Goal: Information Seeking & Learning: Learn about a topic

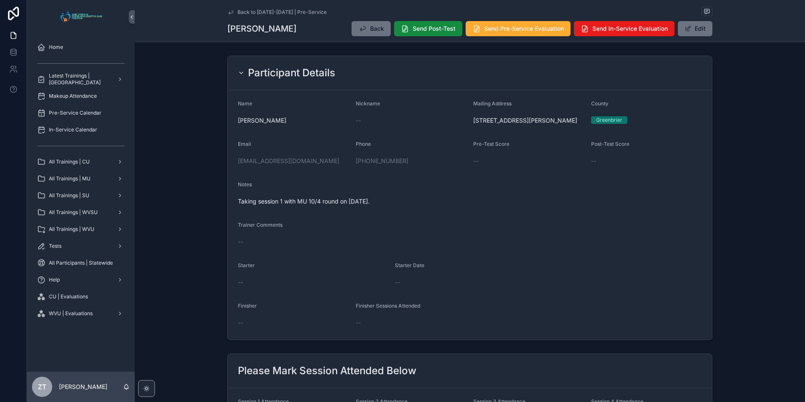
click at [230, 13] on icon "scrollable content" at bounding box center [230, 12] width 7 height 7
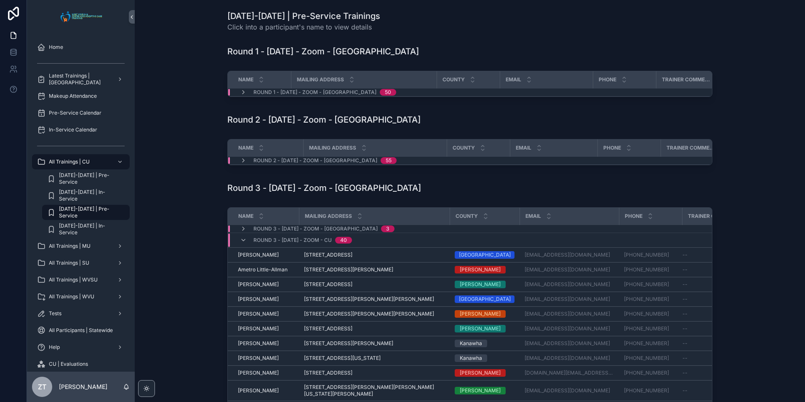
click at [83, 209] on span "[DATE]-[DATE] | Pre-Service" at bounding box center [90, 211] width 62 height 13
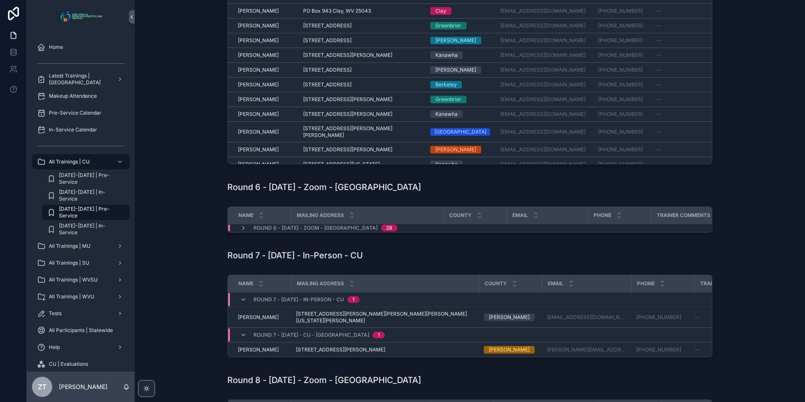
scroll to position [758, 0]
click at [241, 231] on icon "scrollable content" at bounding box center [243, 227] width 7 height 7
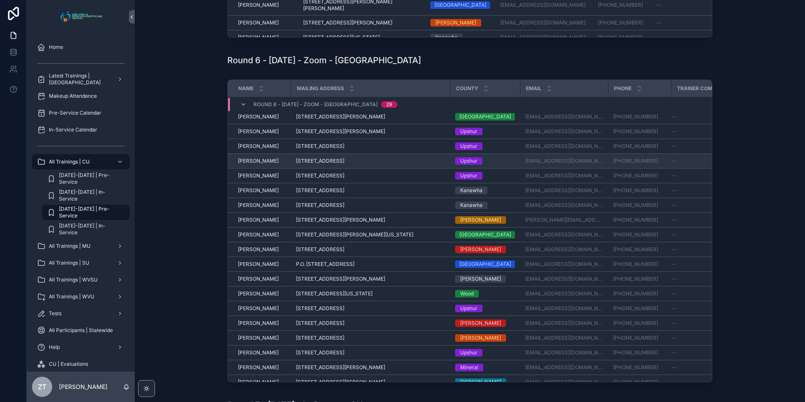
scroll to position [173, 0]
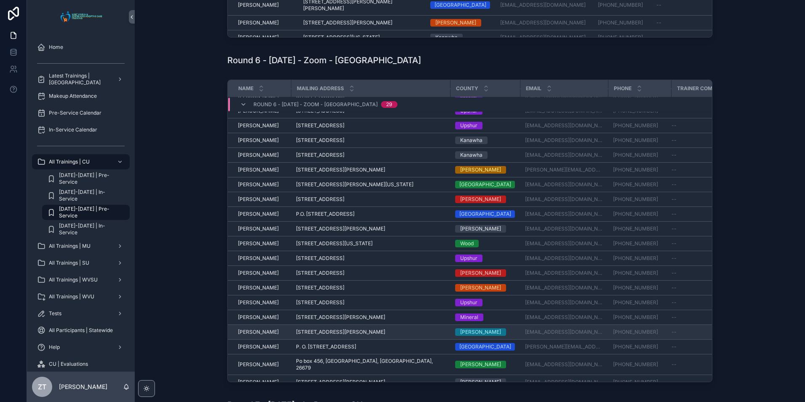
click at [254, 335] on span "[PERSON_NAME]" at bounding box center [258, 331] width 41 height 7
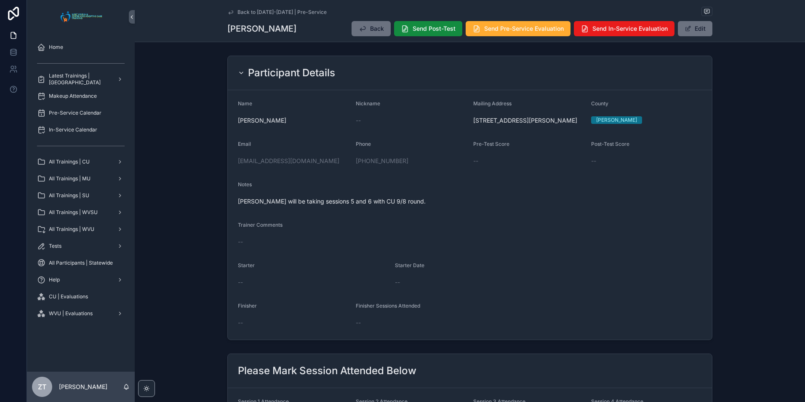
click at [227, 9] on icon "scrollable content" at bounding box center [230, 12] width 7 height 7
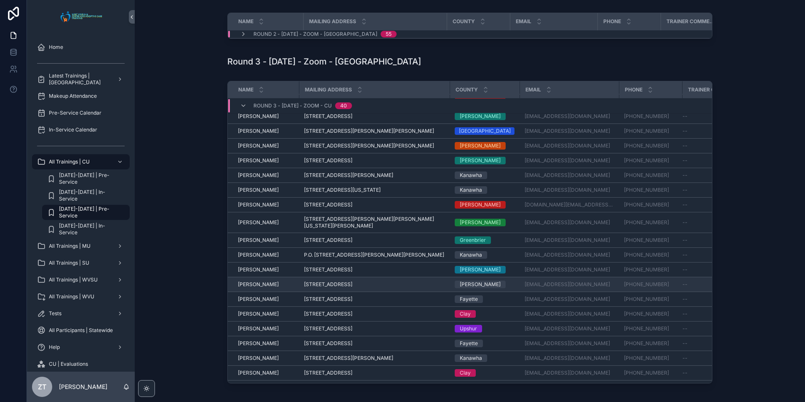
scroll to position [42, 0]
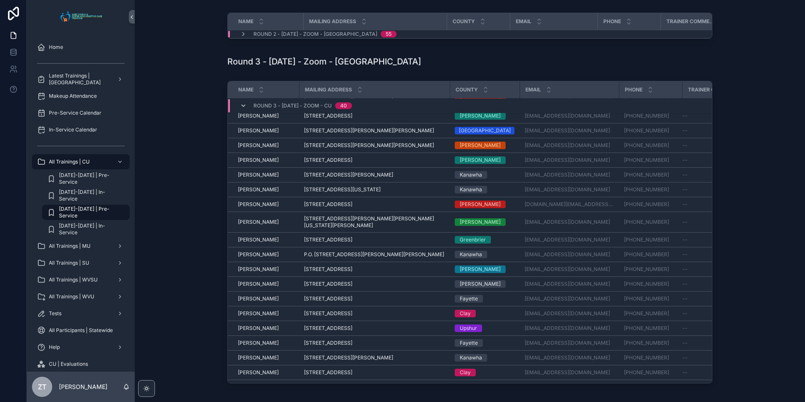
click at [240, 109] on icon "scrollable content" at bounding box center [243, 105] width 7 height 7
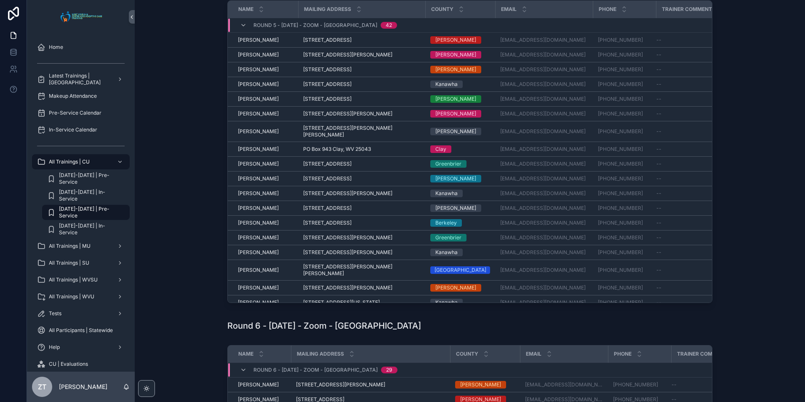
scroll to position [295, 0]
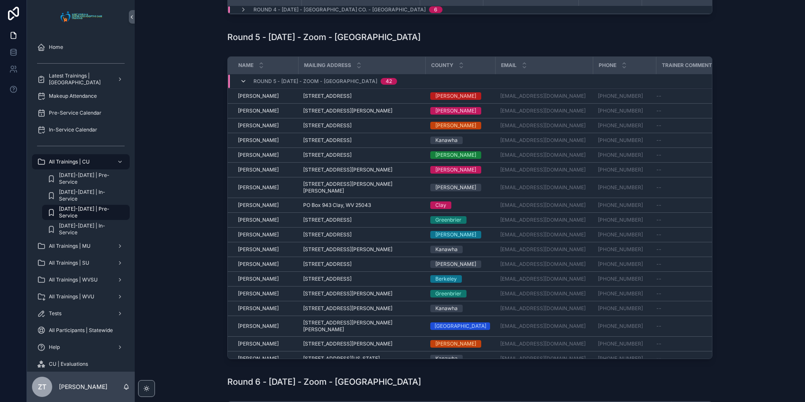
click at [241, 85] on icon "scrollable content" at bounding box center [243, 81] width 7 height 7
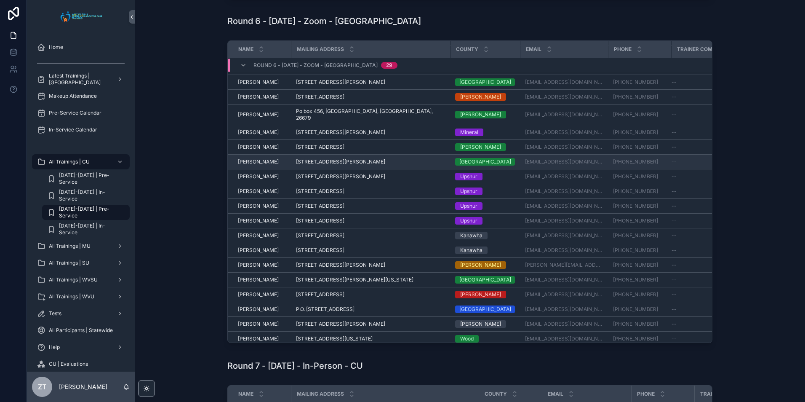
scroll to position [42, 0]
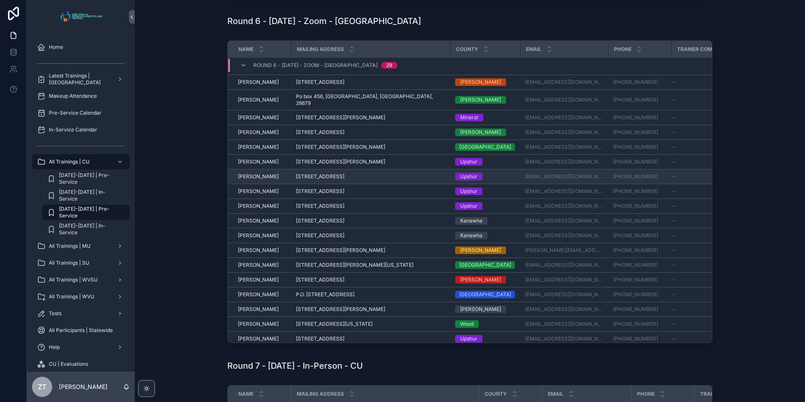
click at [254, 180] on span "[PERSON_NAME]" at bounding box center [258, 176] width 41 height 7
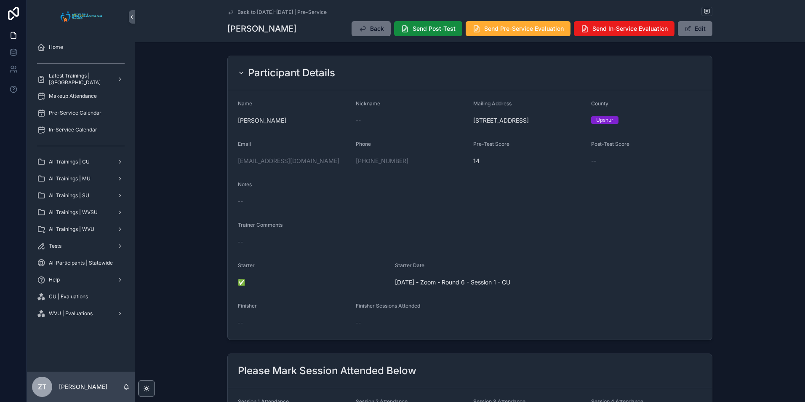
click at [227, 16] on div "Back to [DATE]-[DATE] | Pre-Service" at bounding box center [469, 12] width 485 height 11
click at [229, 12] on icon "scrollable content" at bounding box center [230, 12] width 7 height 7
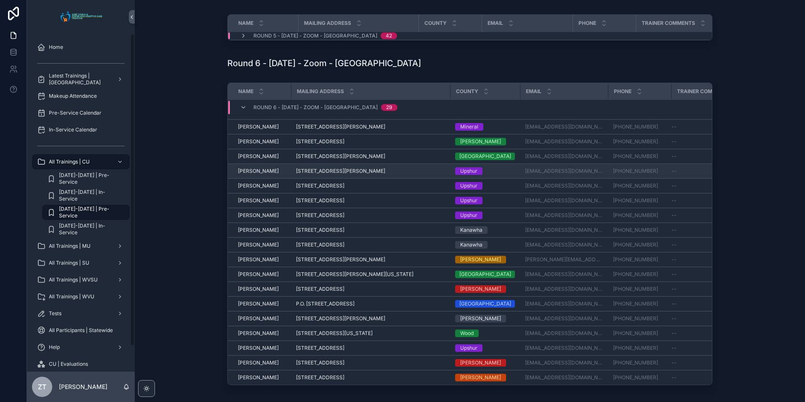
scroll to position [173, 0]
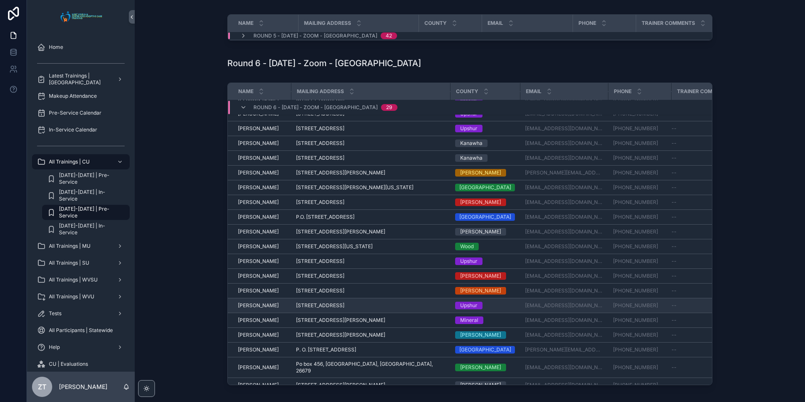
click at [256, 309] on span "[PERSON_NAME]" at bounding box center [258, 305] width 41 height 7
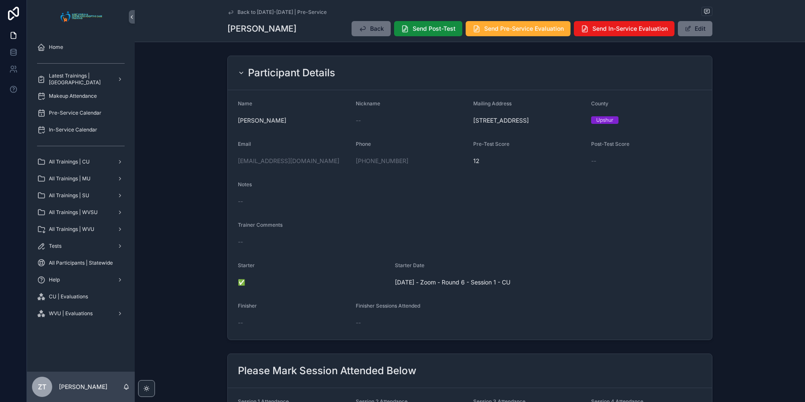
click at [229, 12] on icon "scrollable content" at bounding box center [231, 12] width 4 height 3
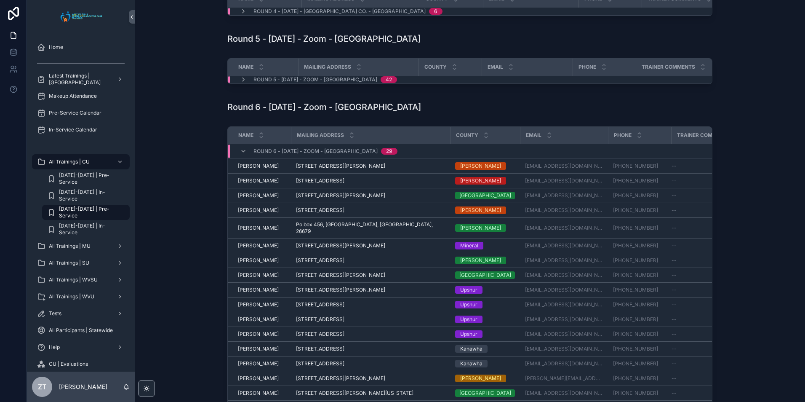
scroll to position [295, 0]
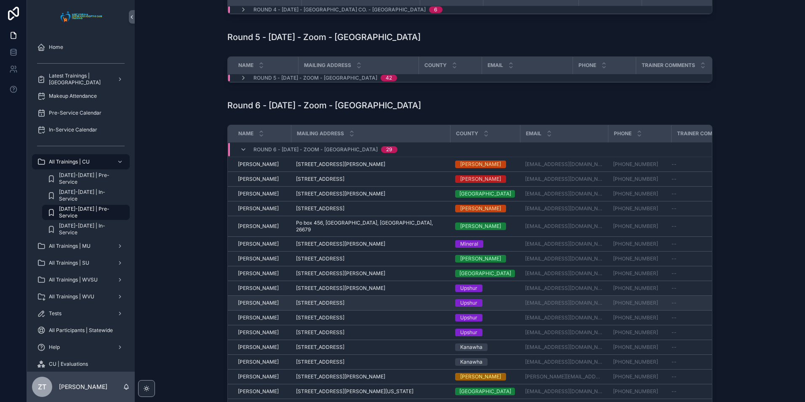
click at [257, 306] on span "[PERSON_NAME]" at bounding box center [258, 302] width 41 height 7
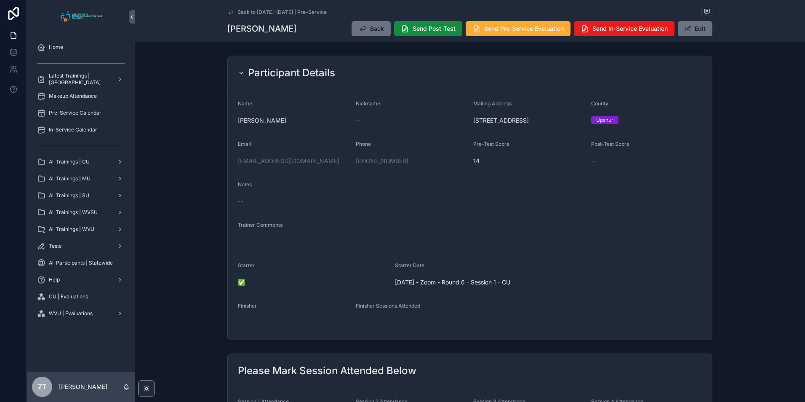
click at [229, 11] on icon "scrollable content" at bounding box center [230, 12] width 7 height 7
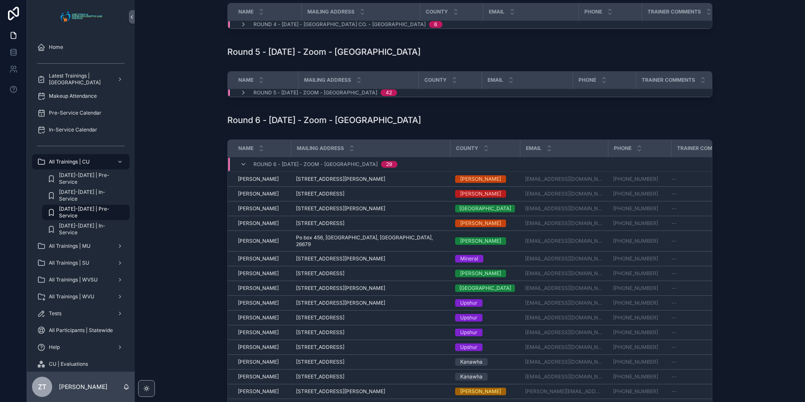
scroll to position [295, 0]
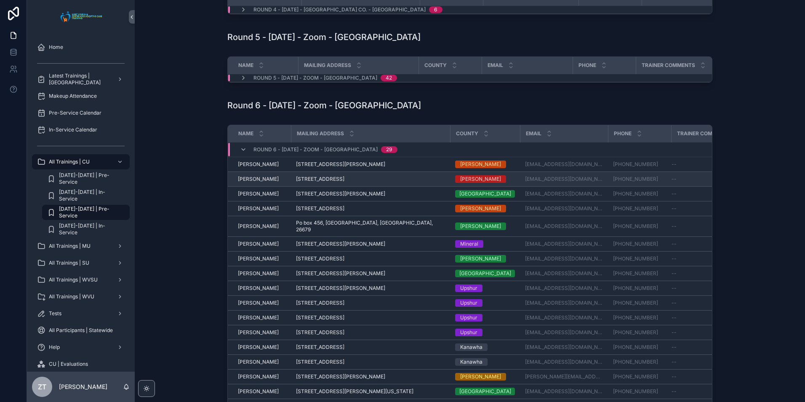
click at [254, 182] on span "[PERSON_NAME]" at bounding box center [258, 179] width 41 height 7
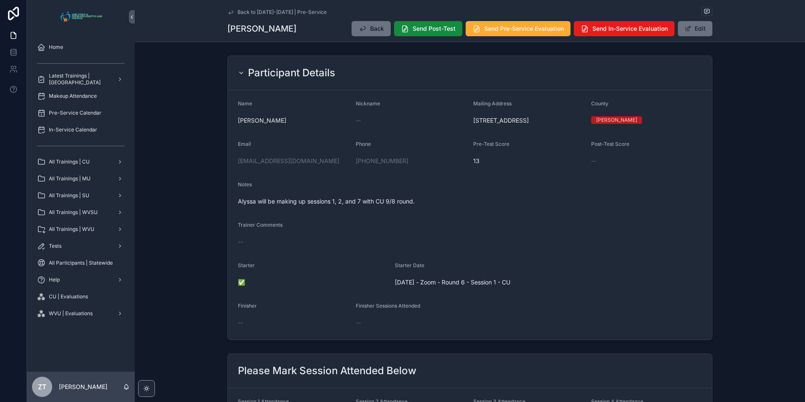
click at [229, 14] on icon "scrollable content" at bounding box center [231, 12] width 4 height 3
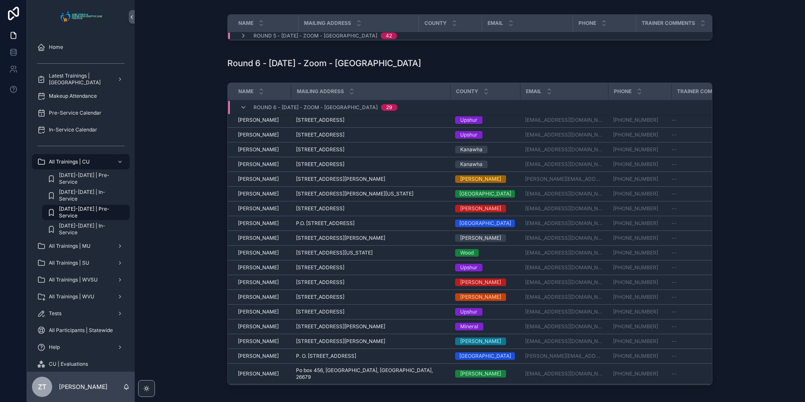
scroll to position [173, 0]
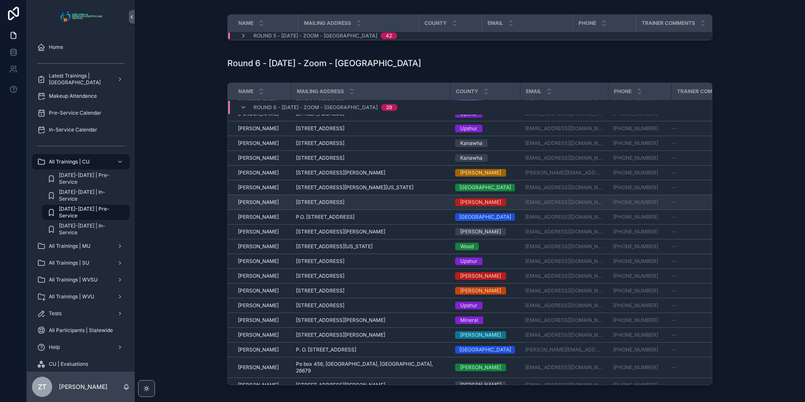
click at [250, 205] on span "[PERSON_NAME]" at bounding box center [258, 202] width 41 height 7
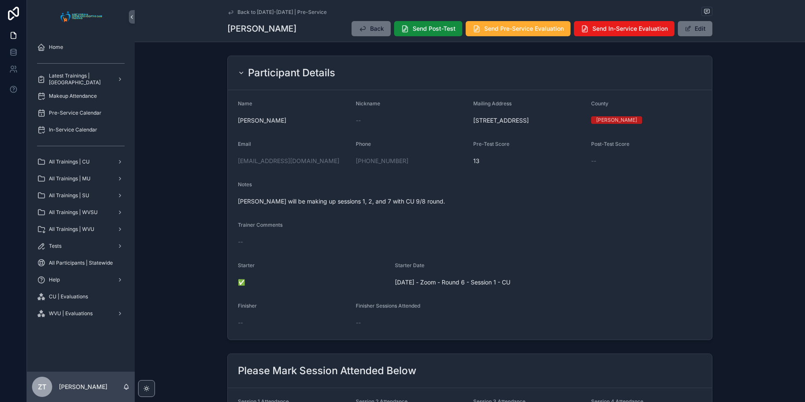
click at [229, 13] on icon "scrollable content" at bounding box center [231, 12] width 4 height 3
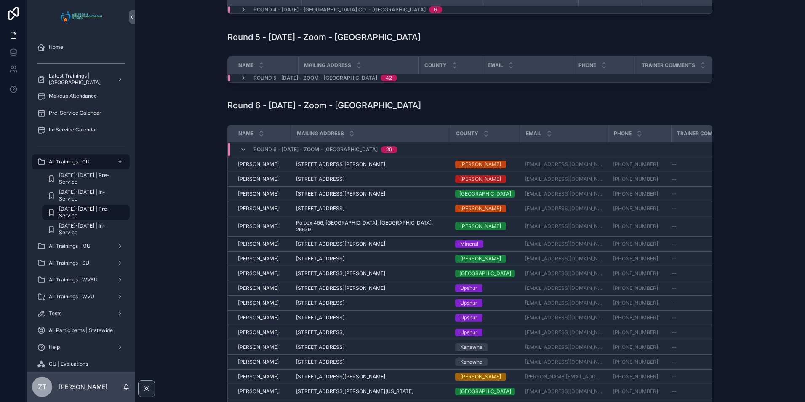
scroll to position [337, 0]
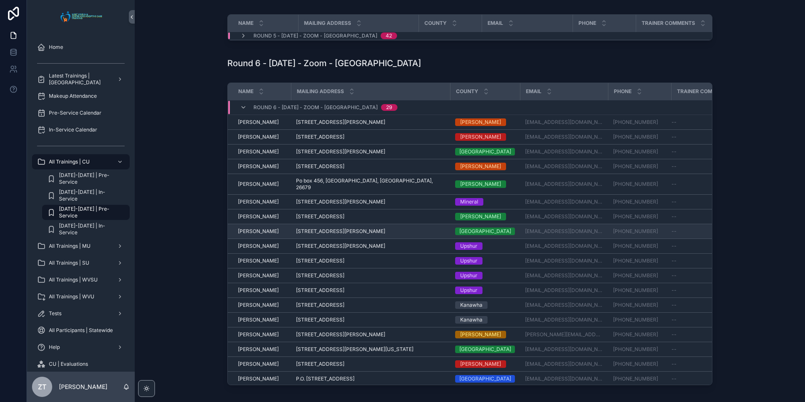
click at [254, 234] on span "[PERSON_NAME]" at bounding box center [258, 231] width 41 height 7
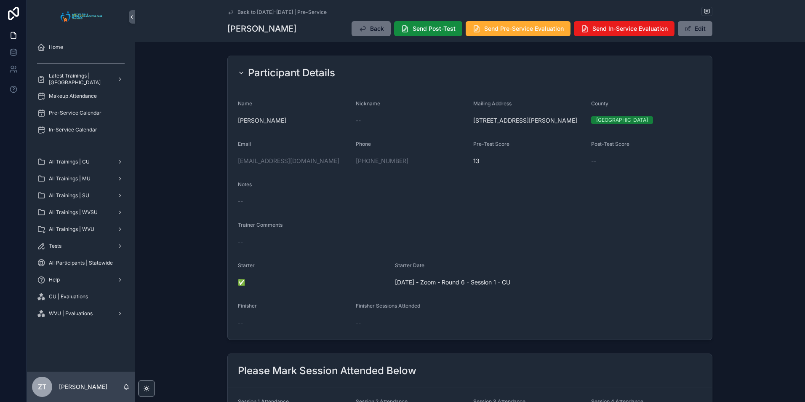
click at [227, 12] on icon "scrollable content" at bounding box center [230, 12] width 7 height 7
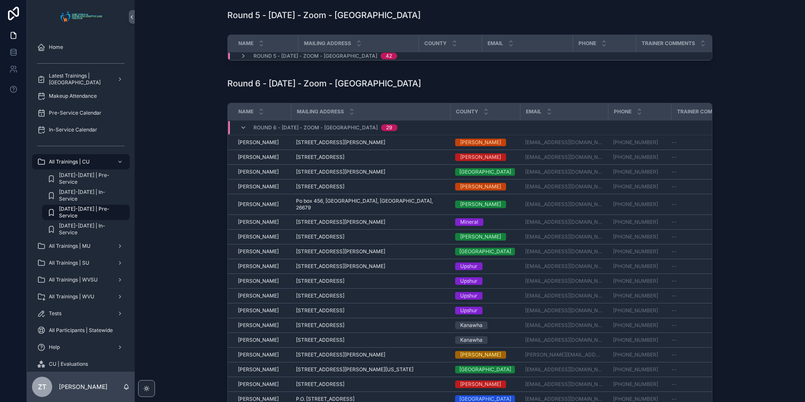
scroll to position [337, 0]
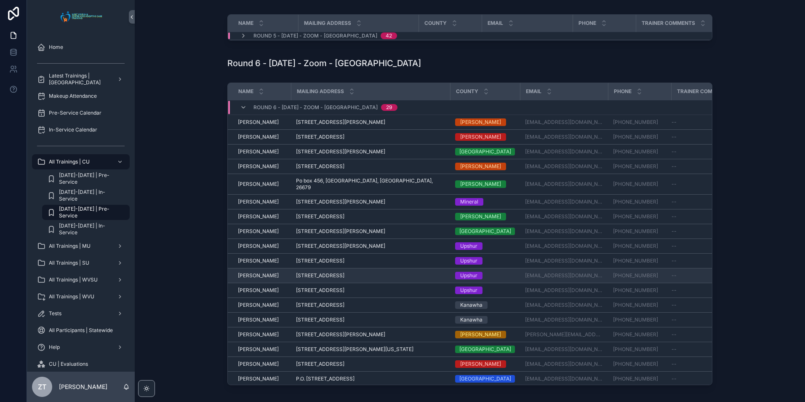
click at [243, 279] on span "[PERSON_NAME]" at bounding box center [258, 275] width 41 height 7
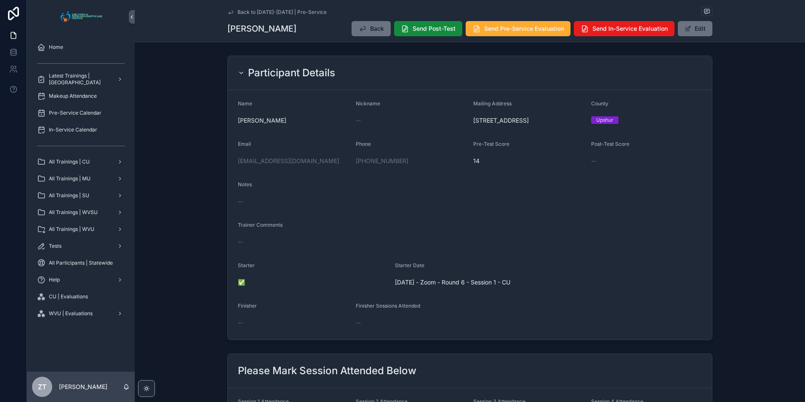
drag, startPoint x: 227, startPoint y: 13, endPoint x: 8, endPoint y: 258, distance: 329.1
click at [229, 13] on icon "scrollable content" at bounding box center [231, 12] width 4 height 3
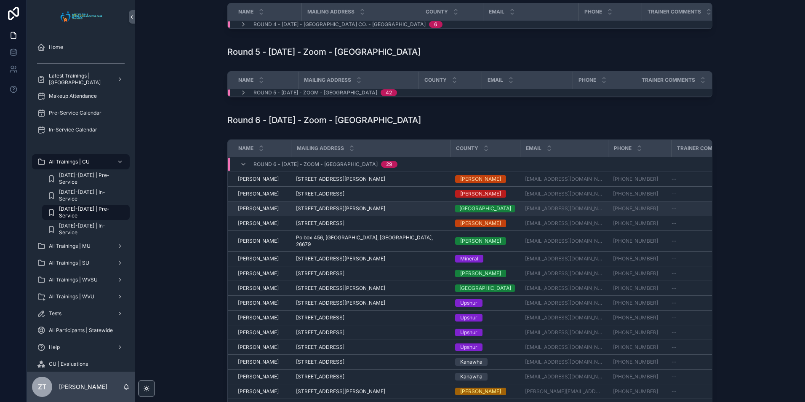
scroll to position [295, 0]
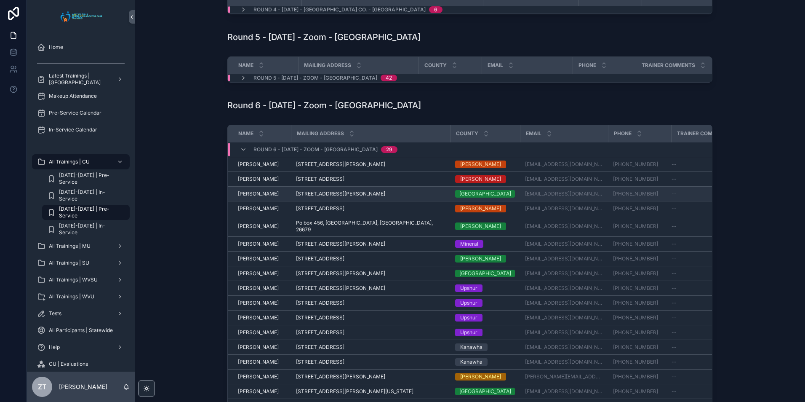
click at [247, 197] on span "[PERSON_NAME]" at bounding box center [258, 193] width 41 height 7
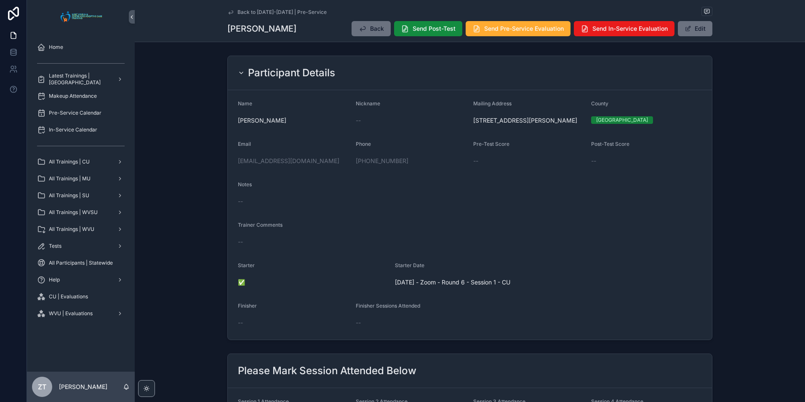
click at [230, 11] on icon "scrollable content" at bounding box center [231, 12] width 4 height 3
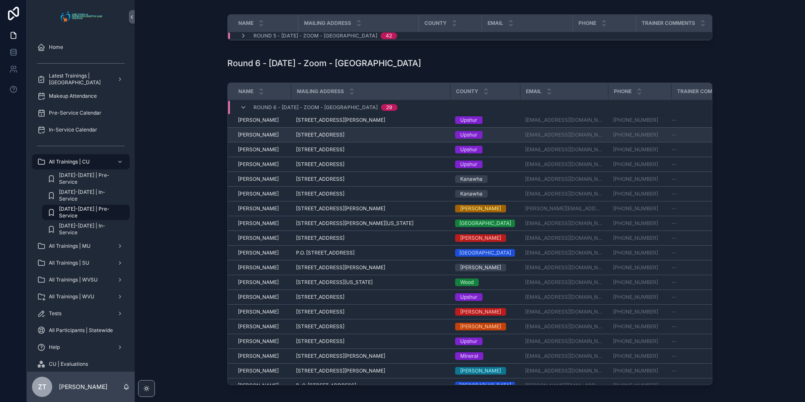
scroll to position [126, 0]
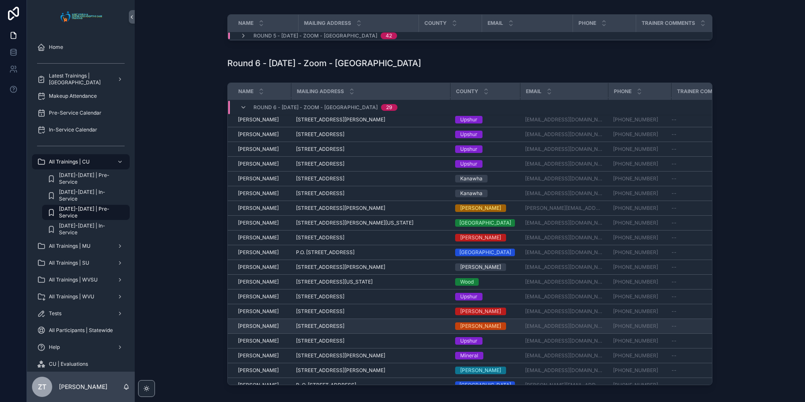
click at [262, 329] on span "[PERSON_NAME]" at bounding box center [258, 325] width 41 height 7
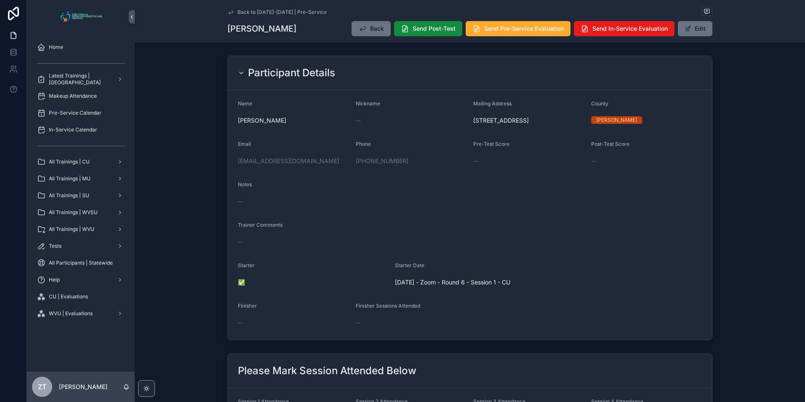
drag, startPoint x: 226, startPoint y: 12, endPoint x: 8, endPoint y: 187, distance: 279.0
click at [227, 12] on icon "scrollable content" at bounding box center [230, 12] width 7 height 7
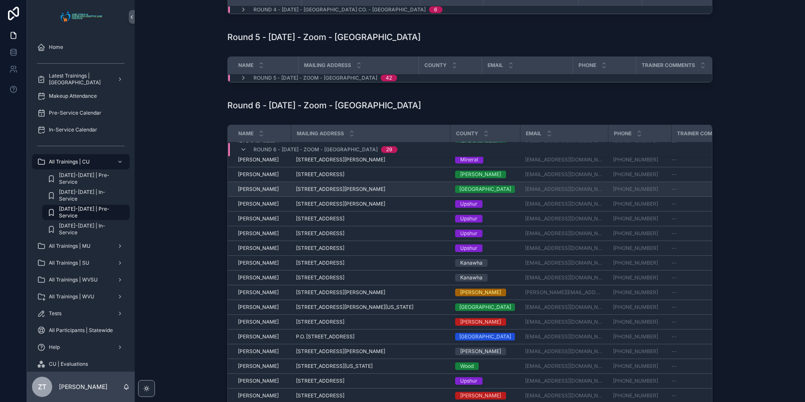
scroll to position [126, 0]
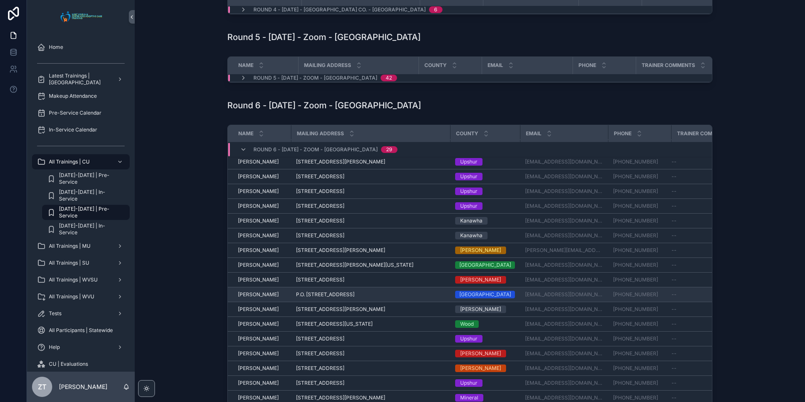
click at [256, 298] on span "[PERSON_NAME]" at bounding box center [258, 294] width 41 height 7
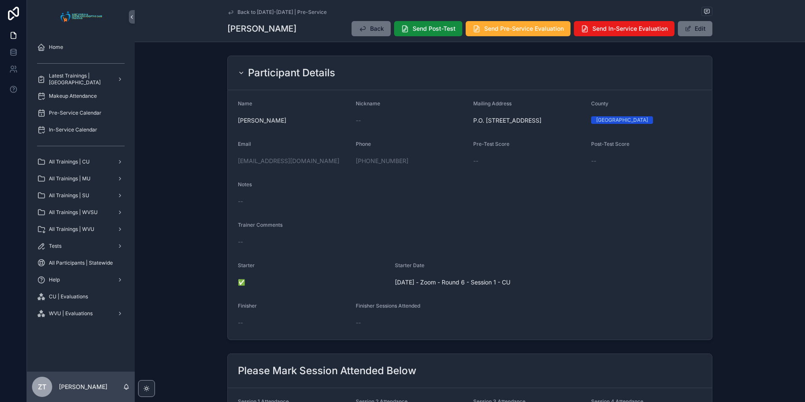
click at [229, 11] on icon "scrollable content" at bounding box center [230, 12] width 7 height 7
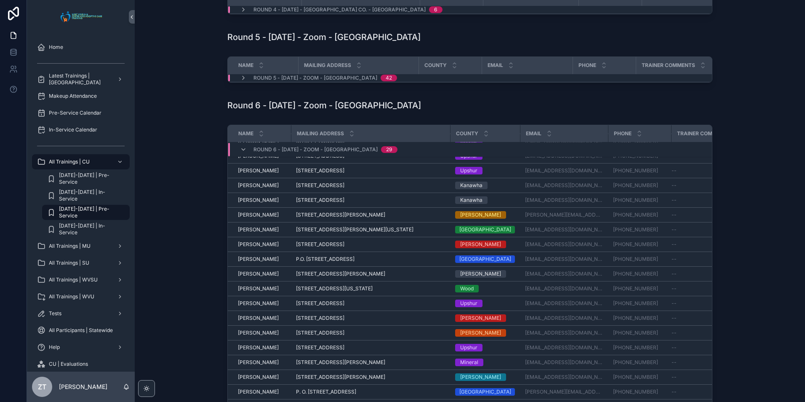
scroll to position [337, 0]
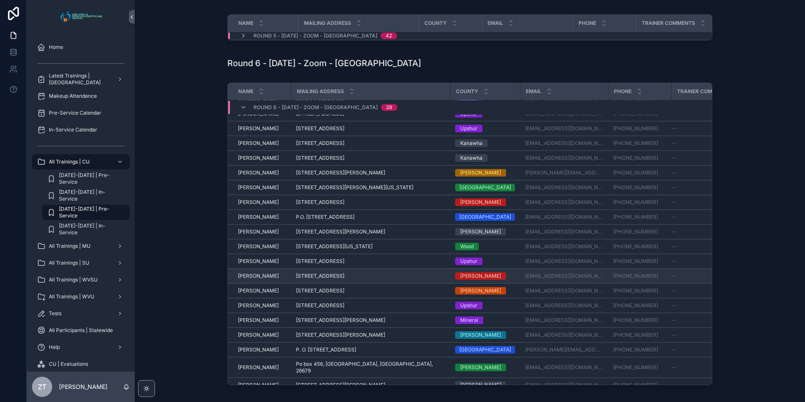
click at [258, 279] on span "[PERSON_NAME]" at bounding box center [258, 275] width 41 height 7
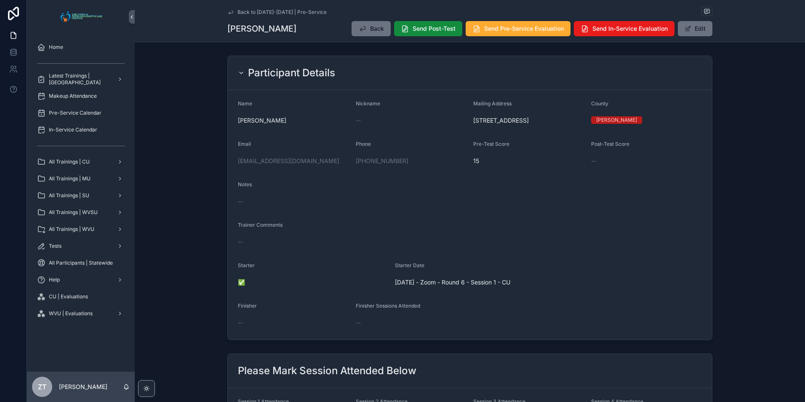
drag, startPoint x: 229, startPoint y: 13, endPoint x: 9, endPoint y: 221, distance: 302.8
click at [229, 13] on icon "scrollable content" at bounding box center [231, 12] width 4 height 3
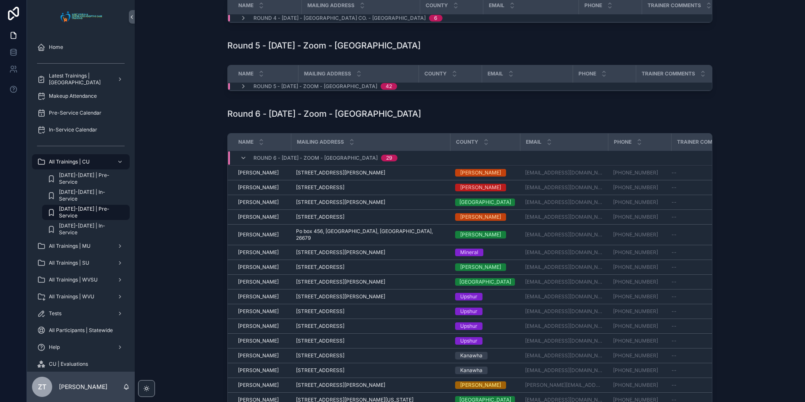
scroll to position [295, 0]
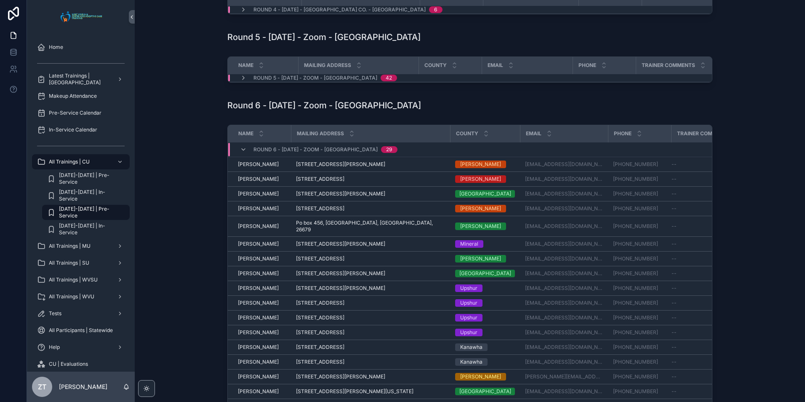
click at [250, 262] on span "[PERSON_NAME]" at bounding box center [258, 258] width 41 height 7
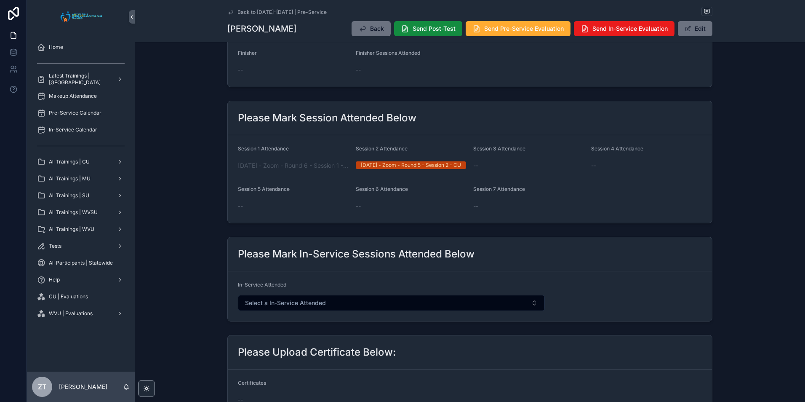
scroll to position [210, 0]
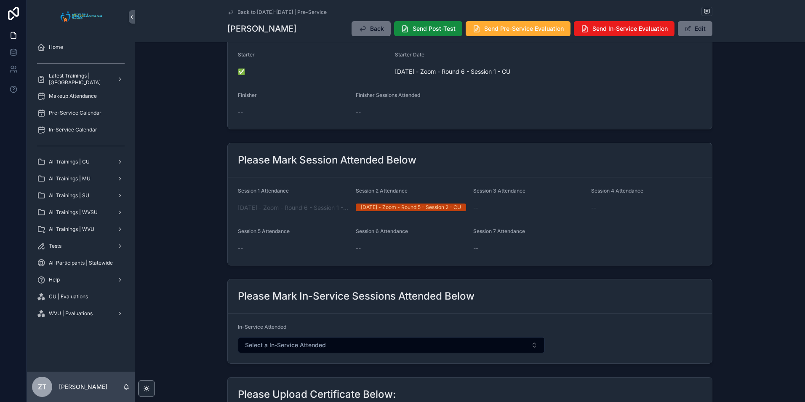
click at [229, 11] on icon "scrollable content" at bounding box center [230, 12] width 7 height 7
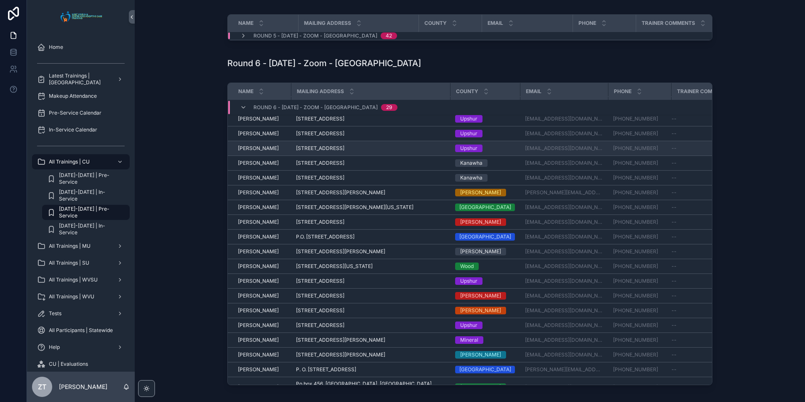
scroll to position [173, 0]
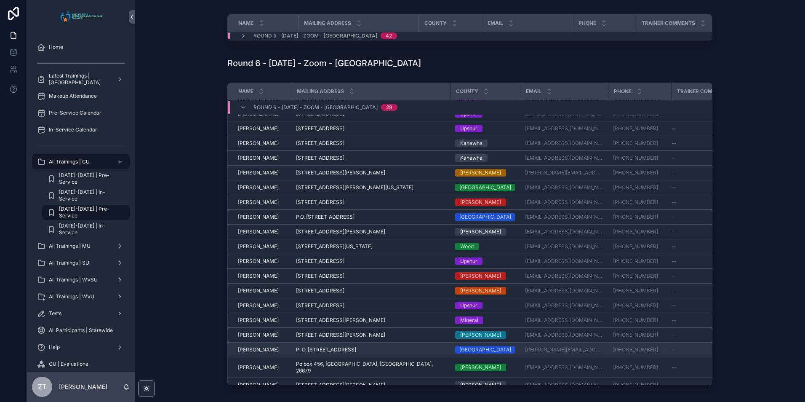
click at [247, 353] on span "[PERSON_NAME]" at bounding box center [258, 349] width 41 height 7
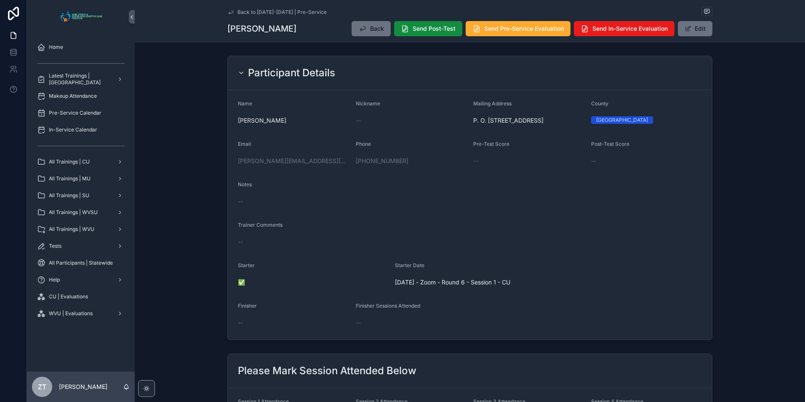
click at [229, 10] on icon "scrollable content" at bounding box center [230, 12] width 7 height 7
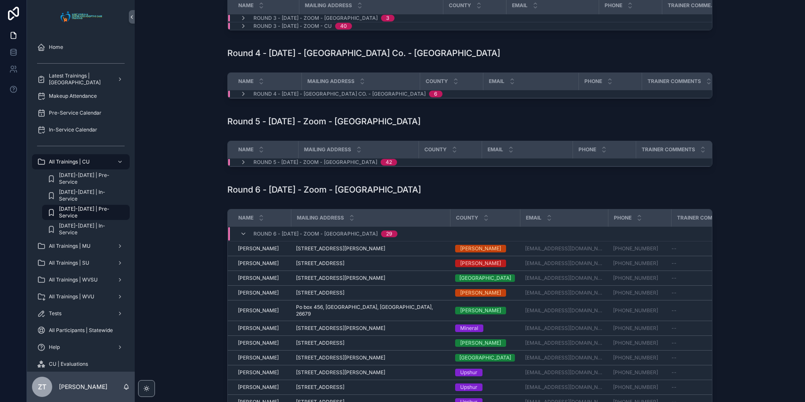
scroll to position [253, 0]
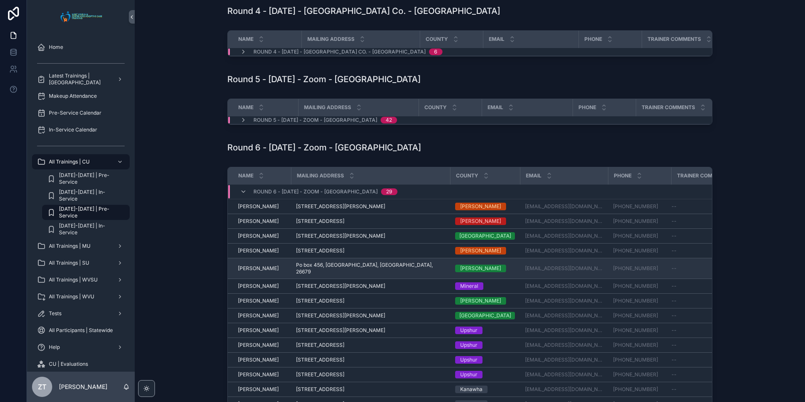
click at [252, 271] on span "[PERSON_NAME]" at bounding box center [258, 268] width 41 height 7
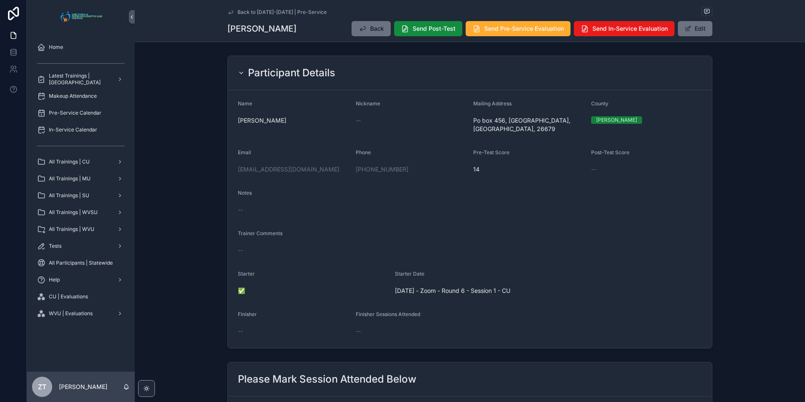
click at [228, 12] on icon "scrollable content" at bounding box center [230, 12] width 7 height 7
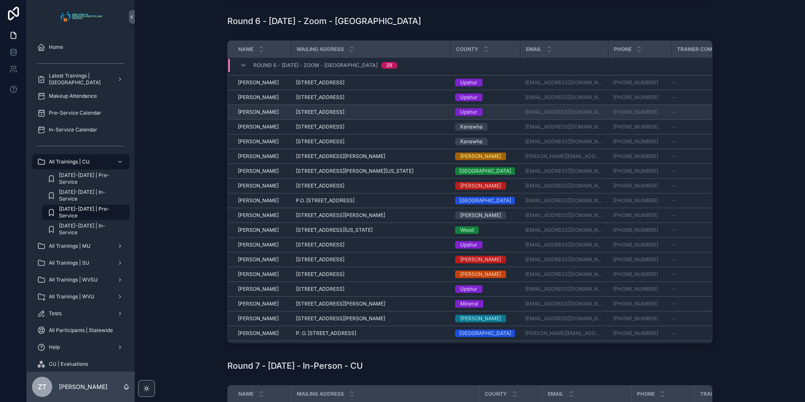
scroll to position [173, 0]
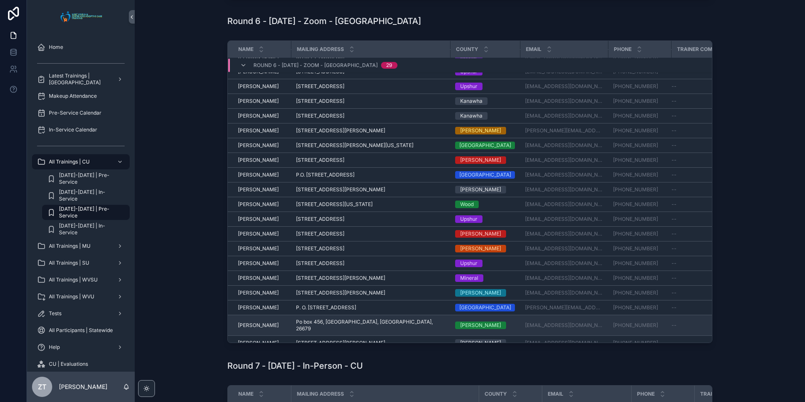
click at [253, 328] on span "[PERSON_NAME]" at bounding box center [258, 325] width 41 height 7
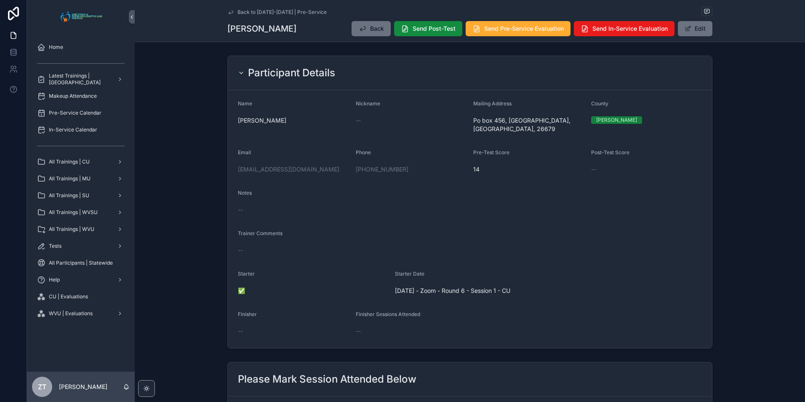
click at [228, 12] on icon "scrollable content" at bounding box center [230, 12] width 7 height 7
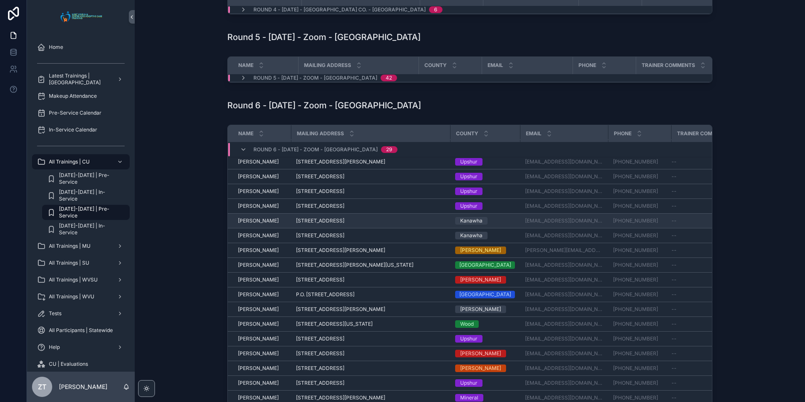
scroll to position [173, 0]
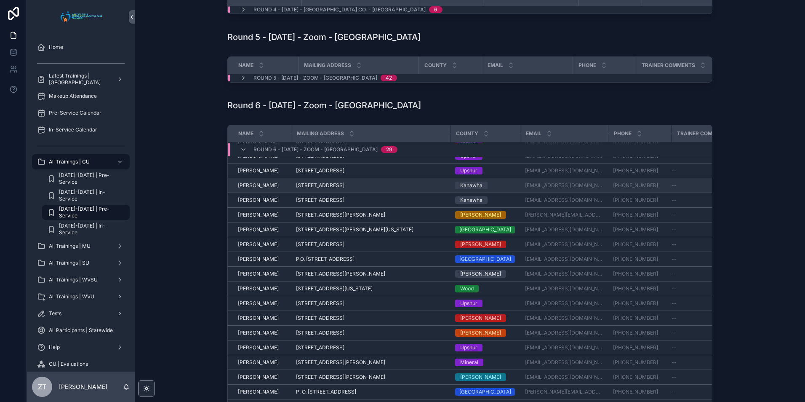
click at [259, 189] on span "[PERSON_NAME]" at bounding box center [258, 185] width 41 height 7
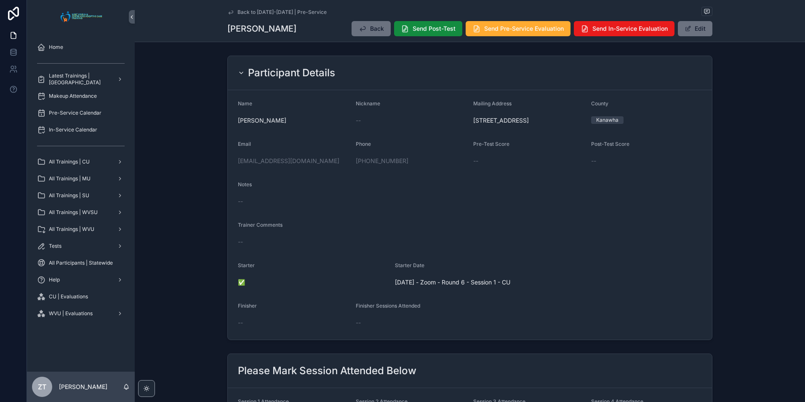
drag, startPoint x: 229, startPoint y: 13, endPoint x: 20, endPoint y: 233, distance: 304.3
click at [229, 13] on icon "scrollable content" at bounding box center [231, 12] width 4 height 3
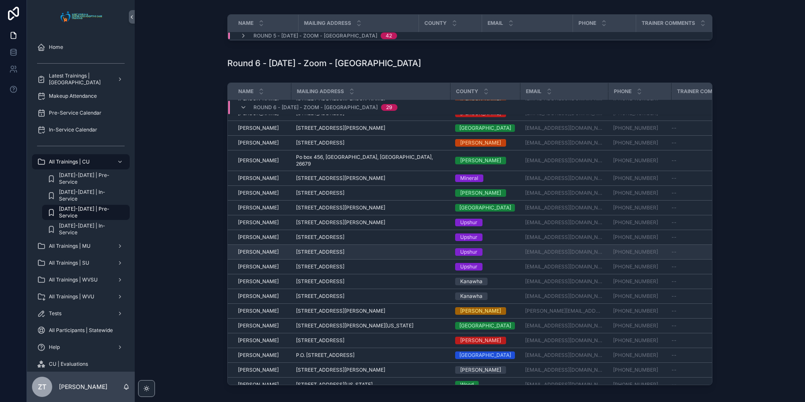
scroll to position [42, 0]
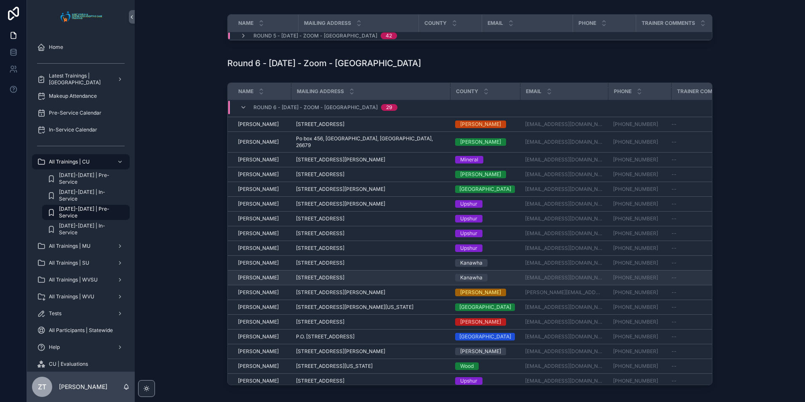
click at [256, 281] on span "[PERSON_NAME]" at bounding box center [258, 277] width 41 height 7
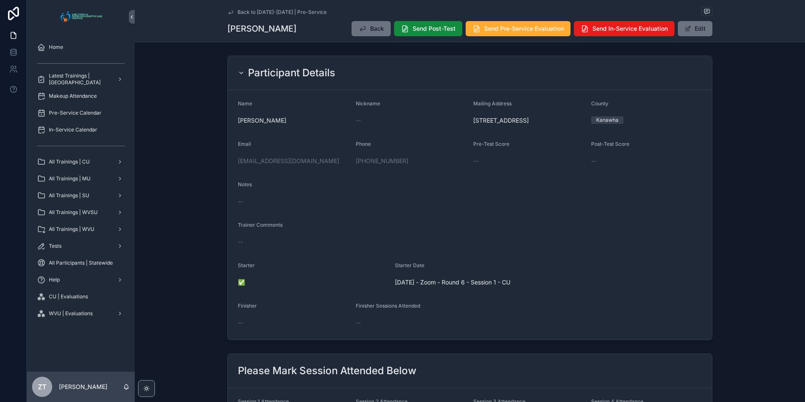
click at [229, 13] on icon "scrollable content" at bounding box center [231, 12] width 4 height 3
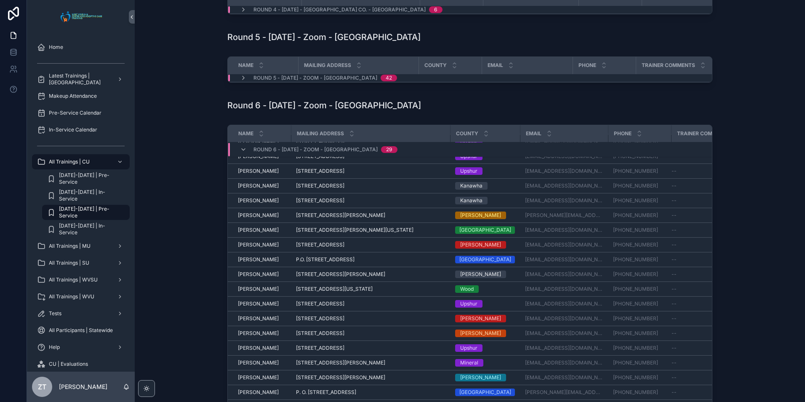
scroll to position [173, 0]
click at [257, 306] on span "[PERSON_NAME]" at bounding box center [258, 303] width 41 height 7
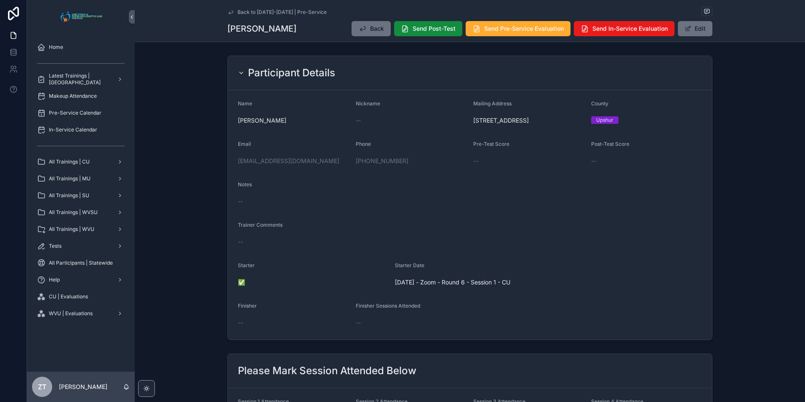
click at [229, 12] on icon "scrollable content" at bounding box center [230, 12] width 7 height 7
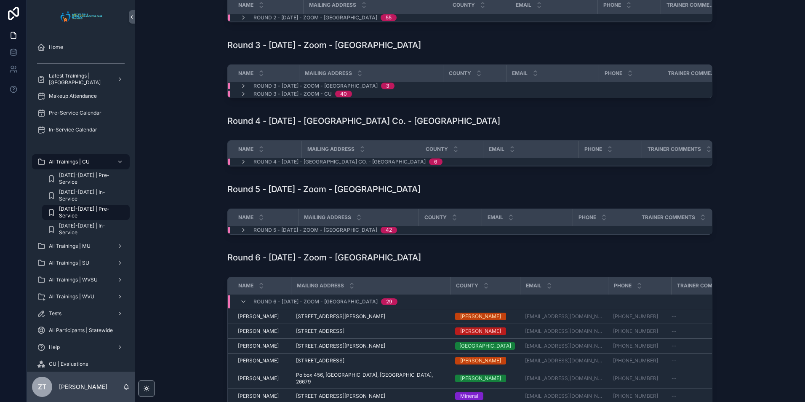
scroll to position [168, 0]
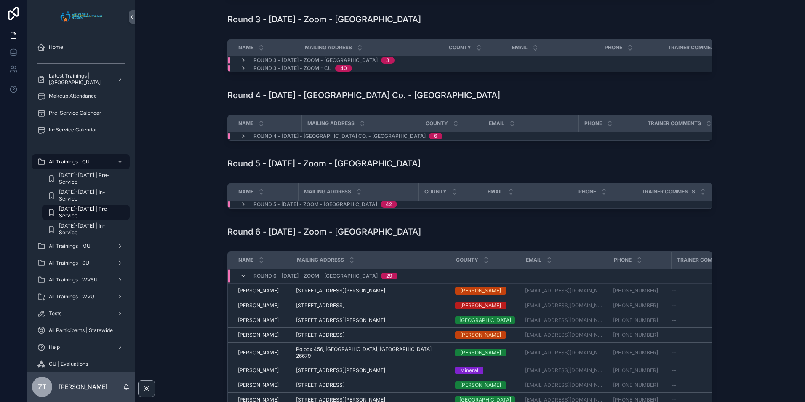
click at [240, 279] on icon "scrollable content" at bounding box center [243, 275] width 7 height 7
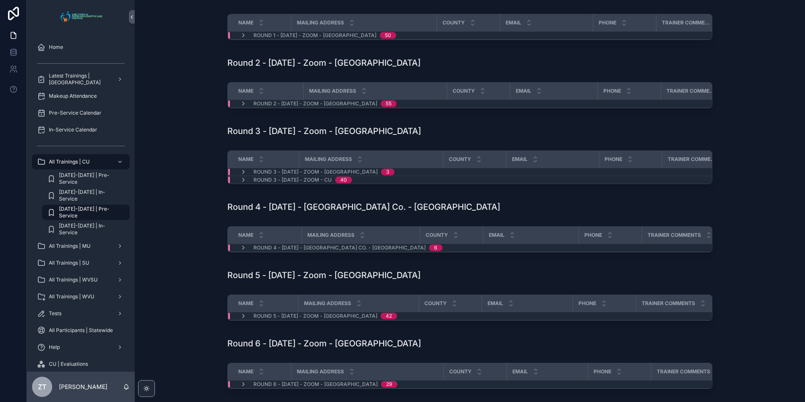
scroll to position [0, 0]
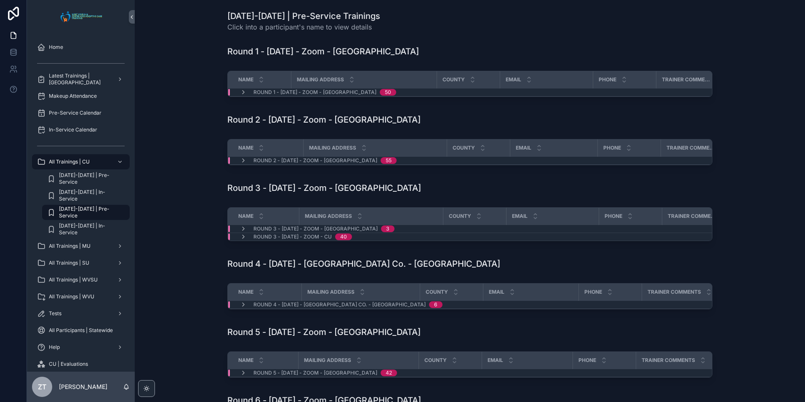
click at [192, 129] on div "Round 2 - [DATE] - Zoom - [GEOGRAPHIC_DATA]" at bounding box center [469, 119] width 657 height 19
